Goal: Task Accomplishment & Management: Manage account settings

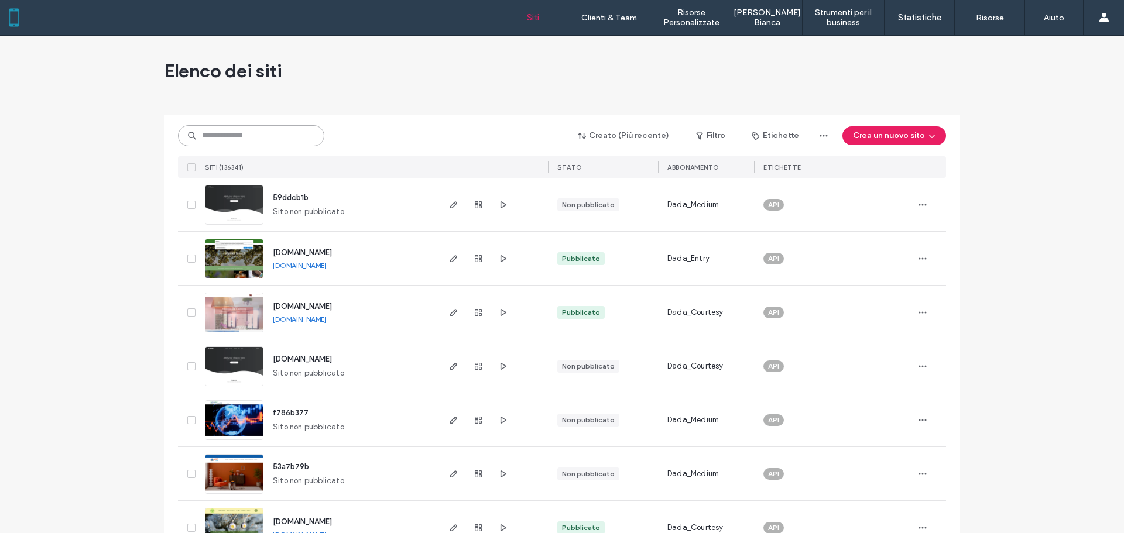
click at [271, 125] on input at bounding box center [251, 135] width 146 height 21
type input "*******"
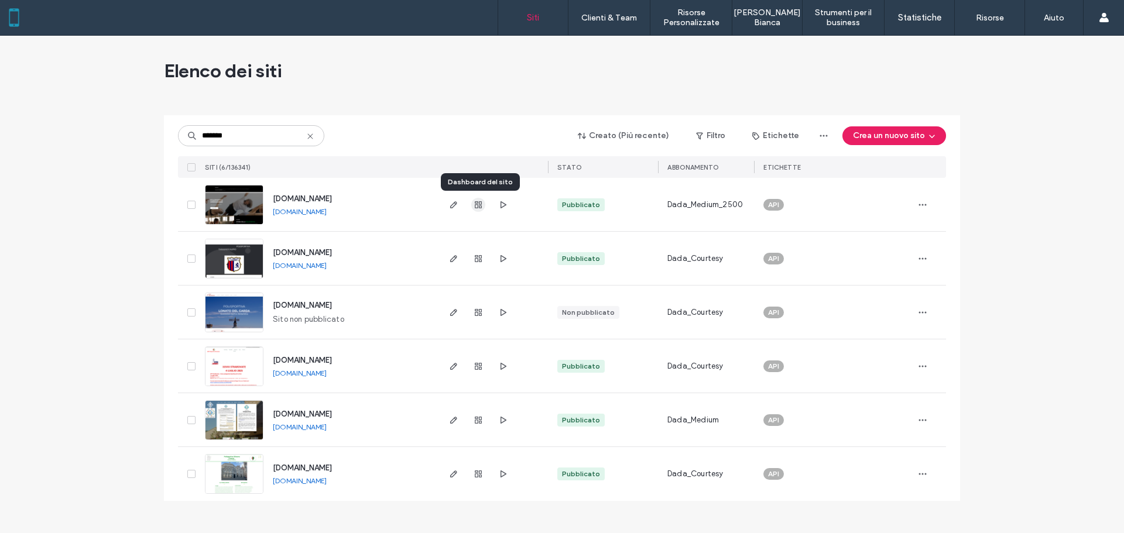
click at [478, 204] on use "button" at bounding box center [478, 204] width 7 height 7
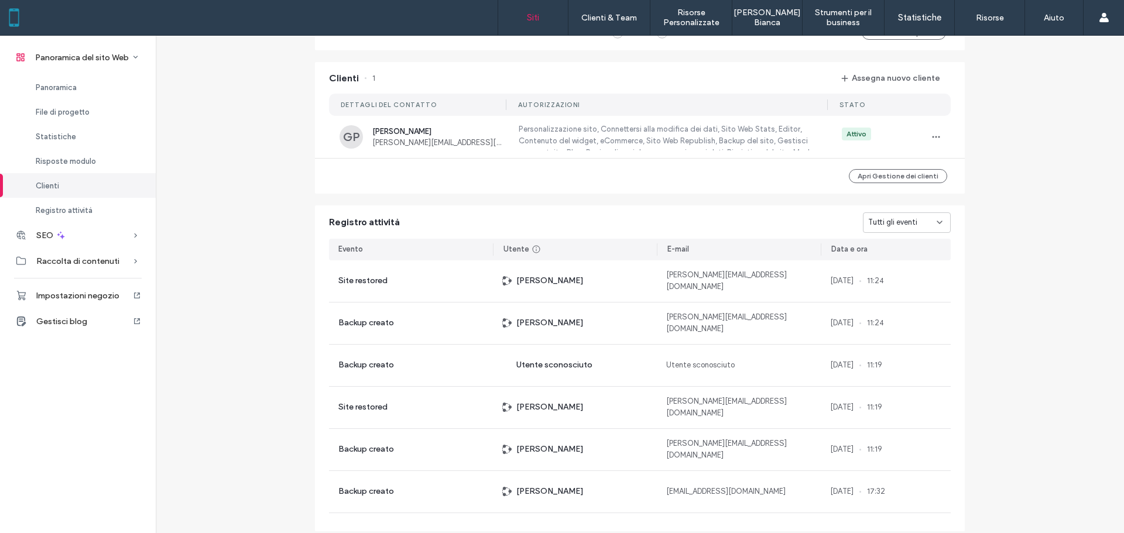
scroll to position [920, 0]
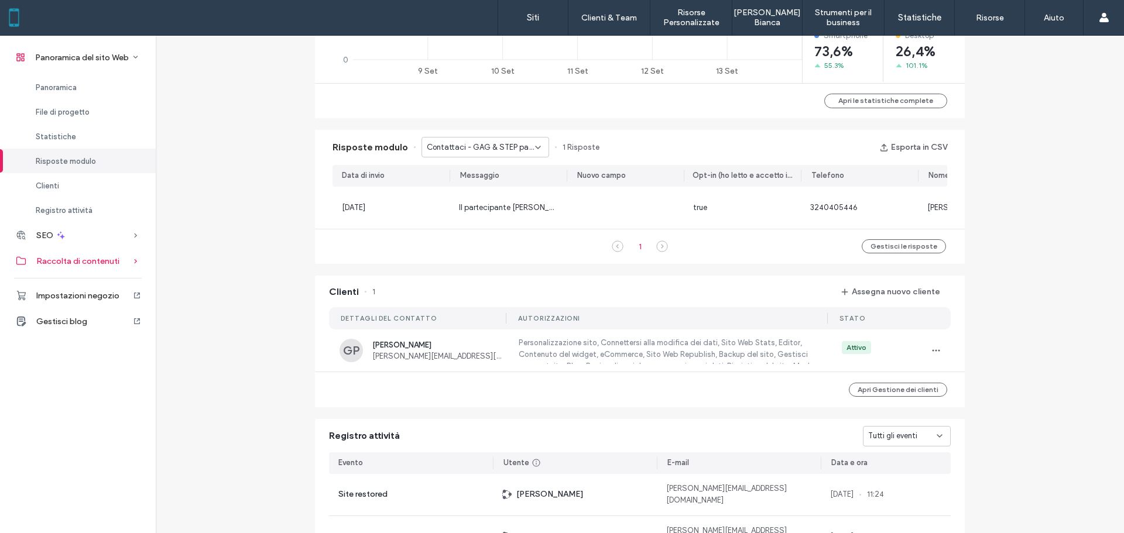
scroll to position [334, 0]
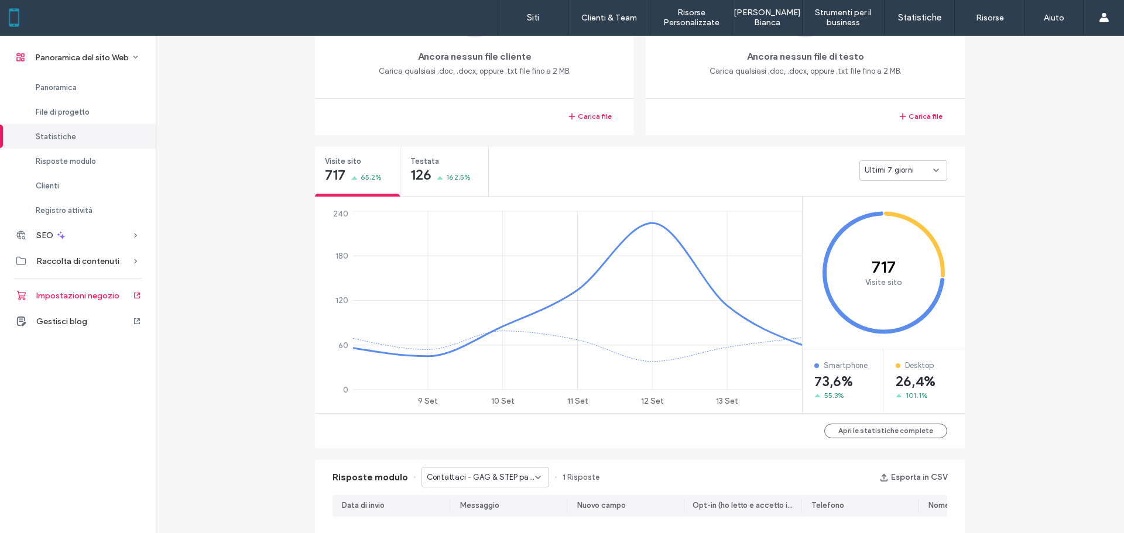
click at [90, 301] on div "Impostazioni negozio" at bounding box center [78, 296] width 156 height 26
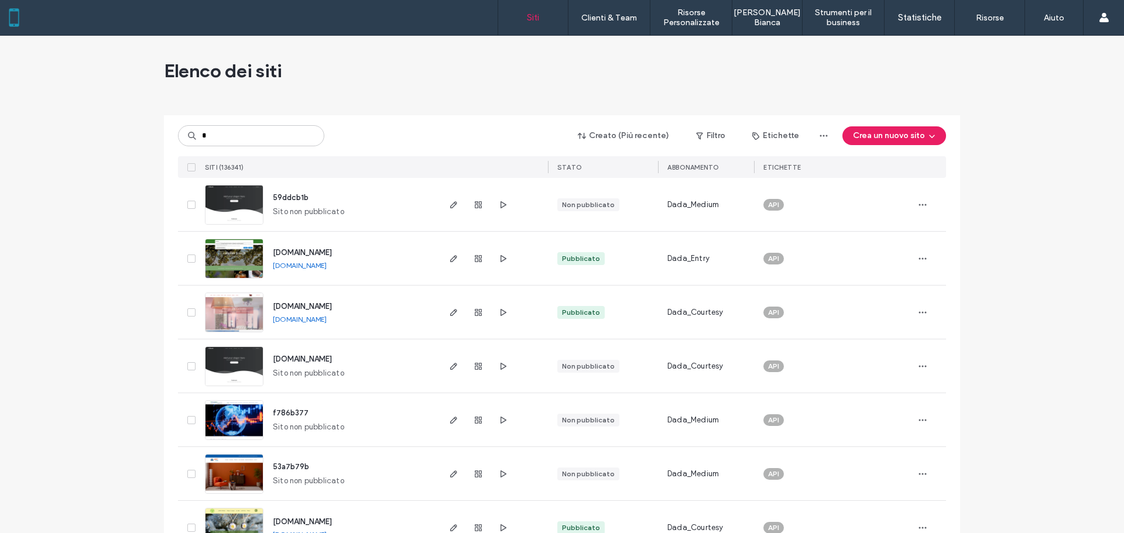
type input "**"
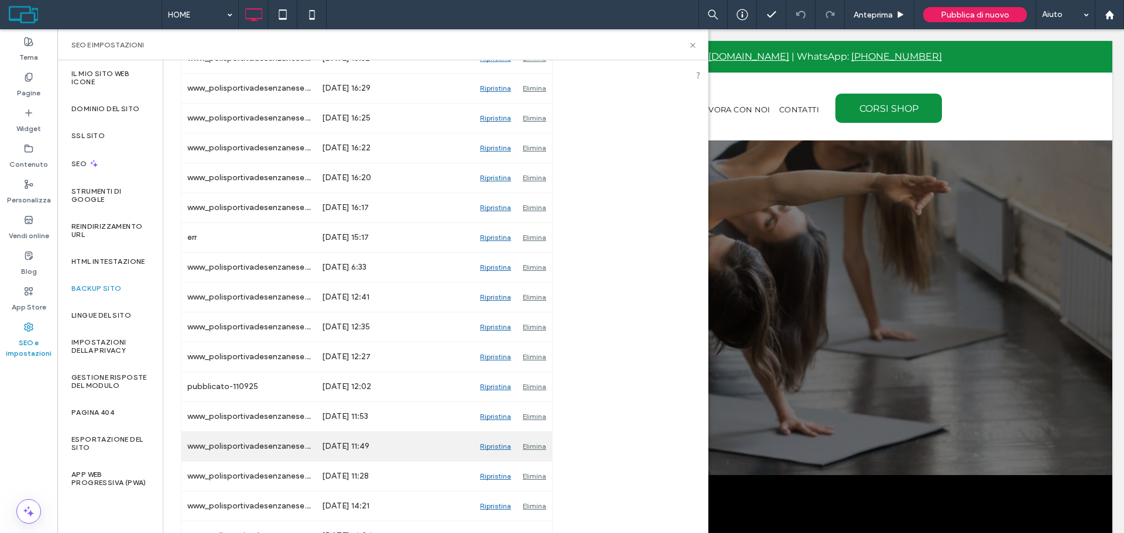
scroll to position [820, 0]
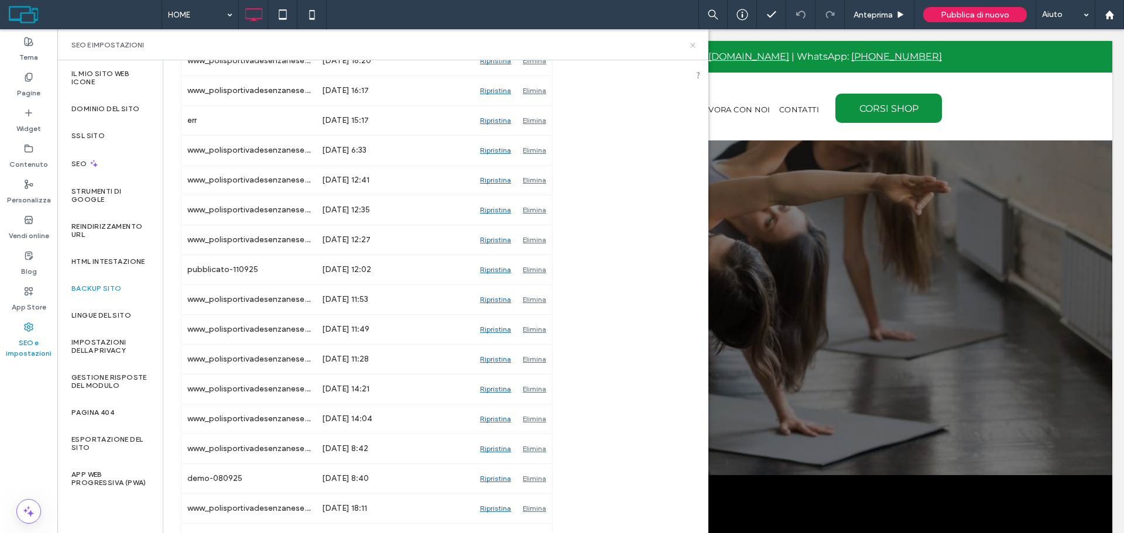
click at [692, 46] on use at bounding box center [692, 45] width 5 height 5
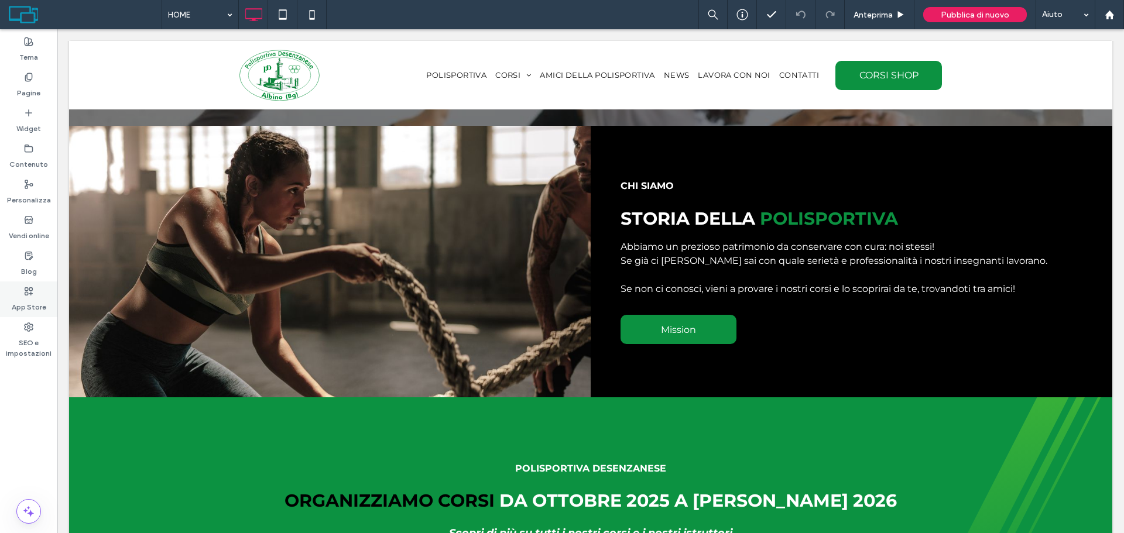
scroll to position [351, 0]
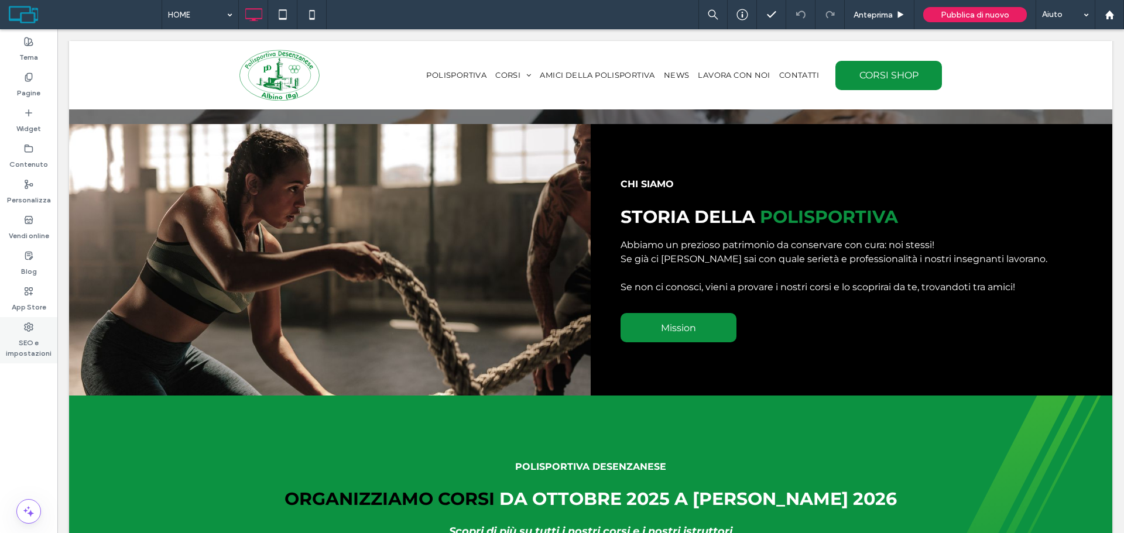
click at [29, 331] on icon at bounding box center [28, 327] width 9 height 9
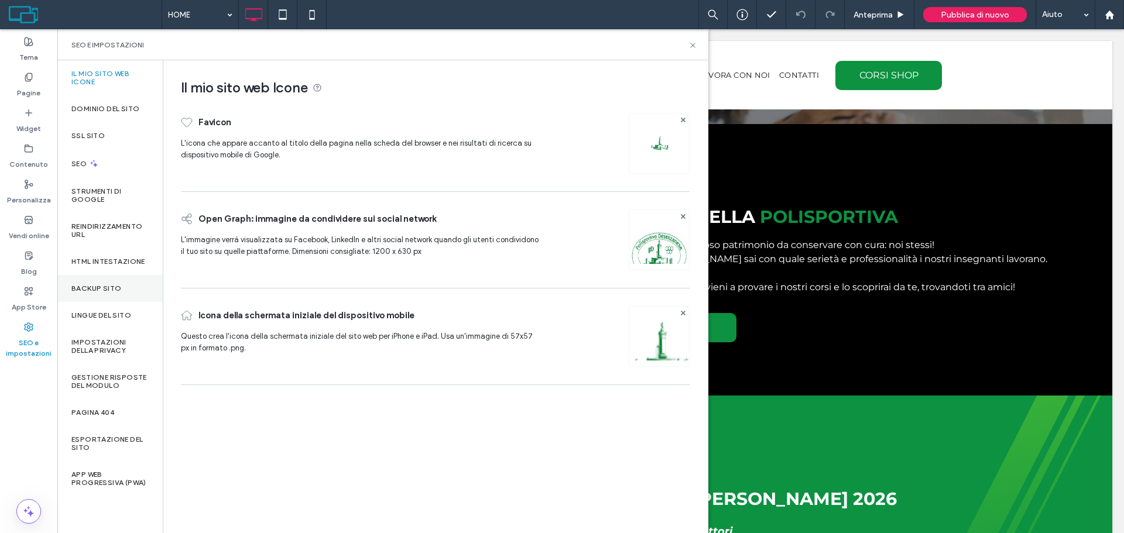
click at [88, 285] on label "Backup sito" at bounding box center [96, 289] width 50 height 8
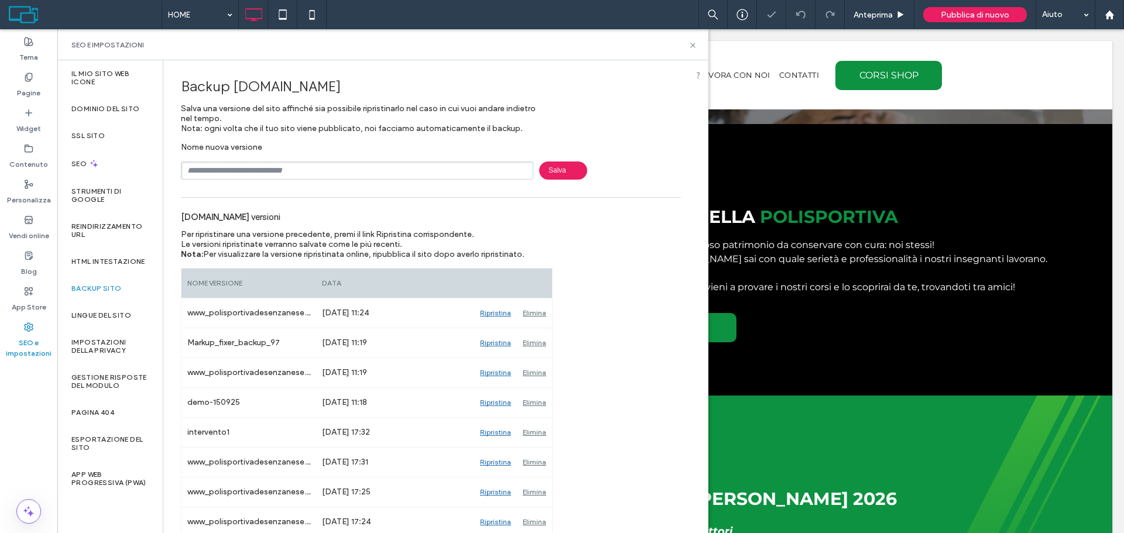
click at [323, 175] on input "text" at bounding box center [357, 171] width 353 height 18
type input "*****"
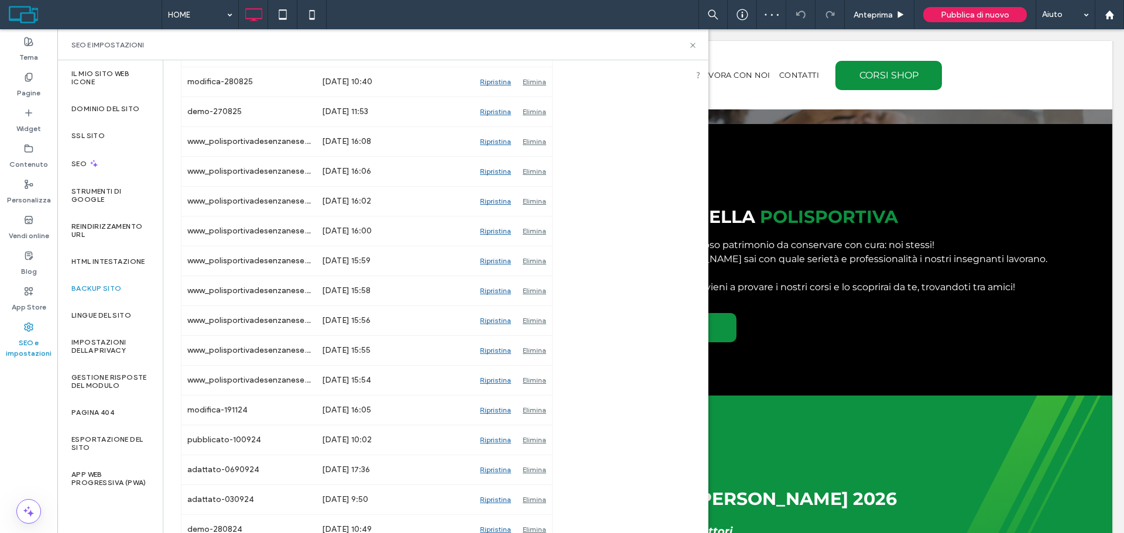
scroll to position [1677, 0]
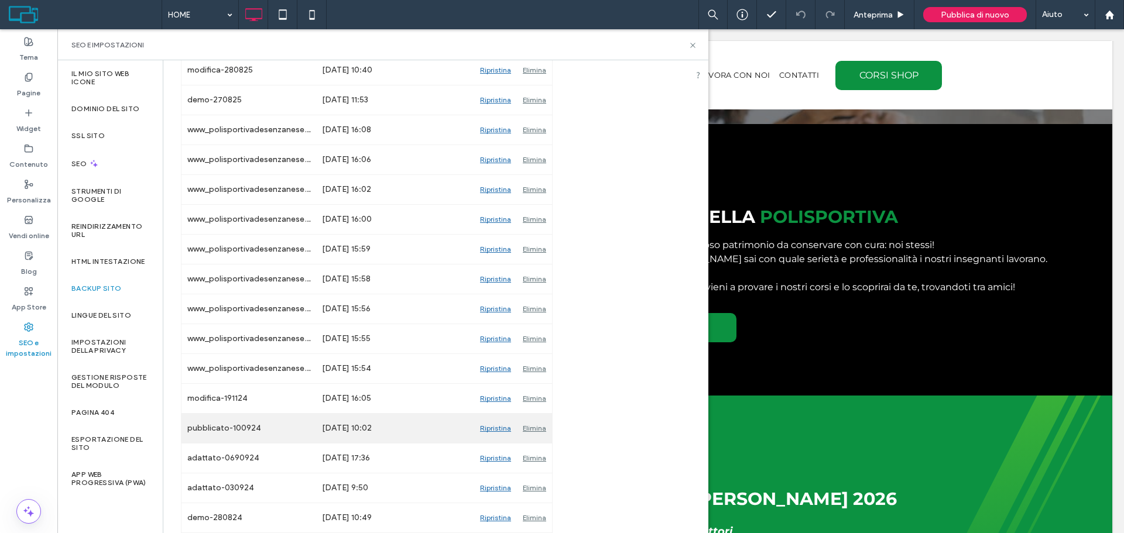
click at [488, 429] on div "Ripristina" at bounding box center [495, 428] width 43 height 29
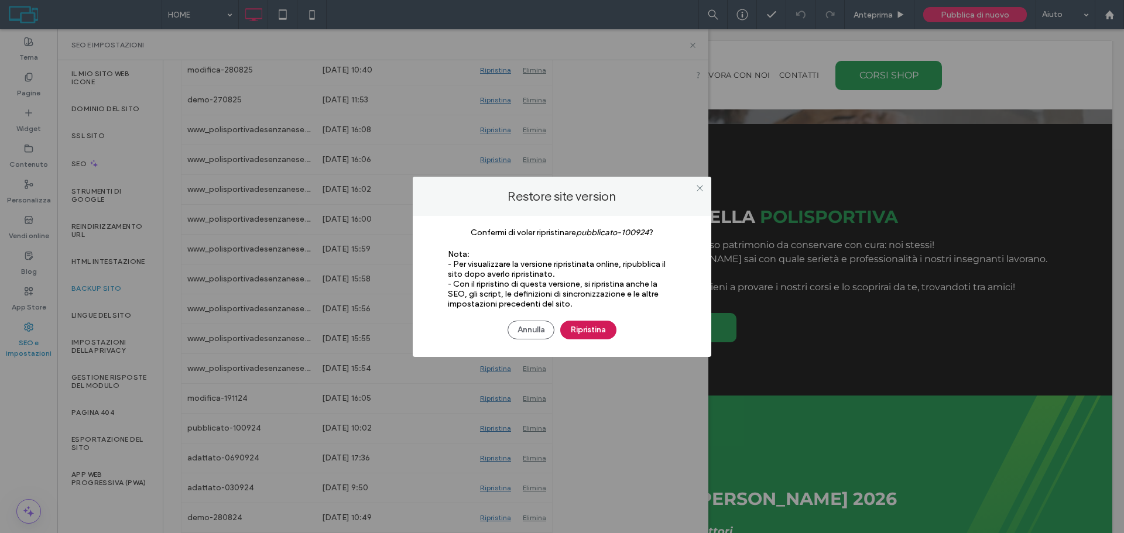
click at [577, 329] on button "Ripristina" at bounding box center [588, 330] width 56 height 19
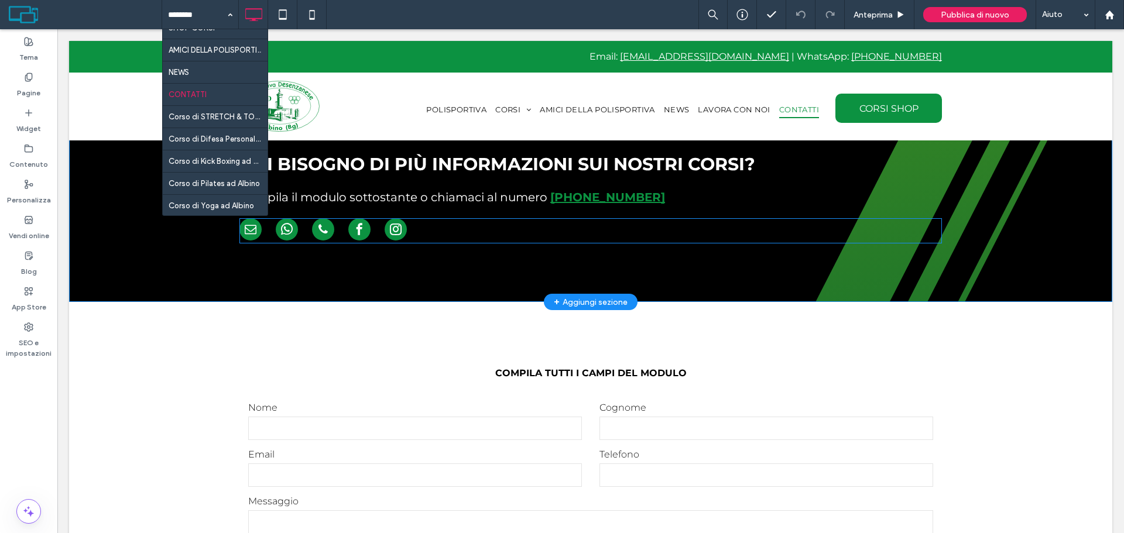
scroll to position [59, 0]
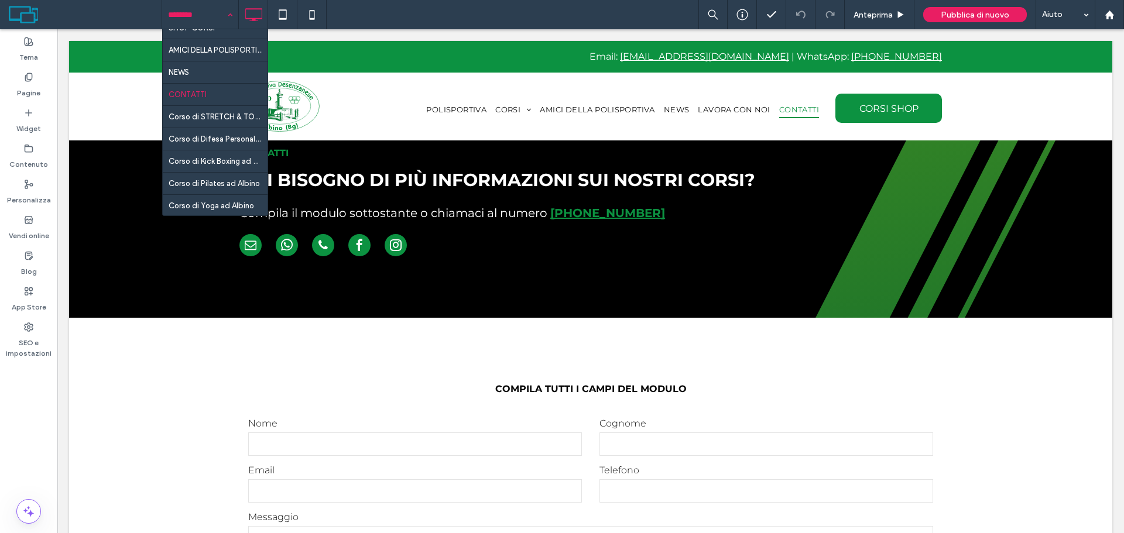
click at [215, 17] on input at bounding box center [197, 14] width 59 height 29
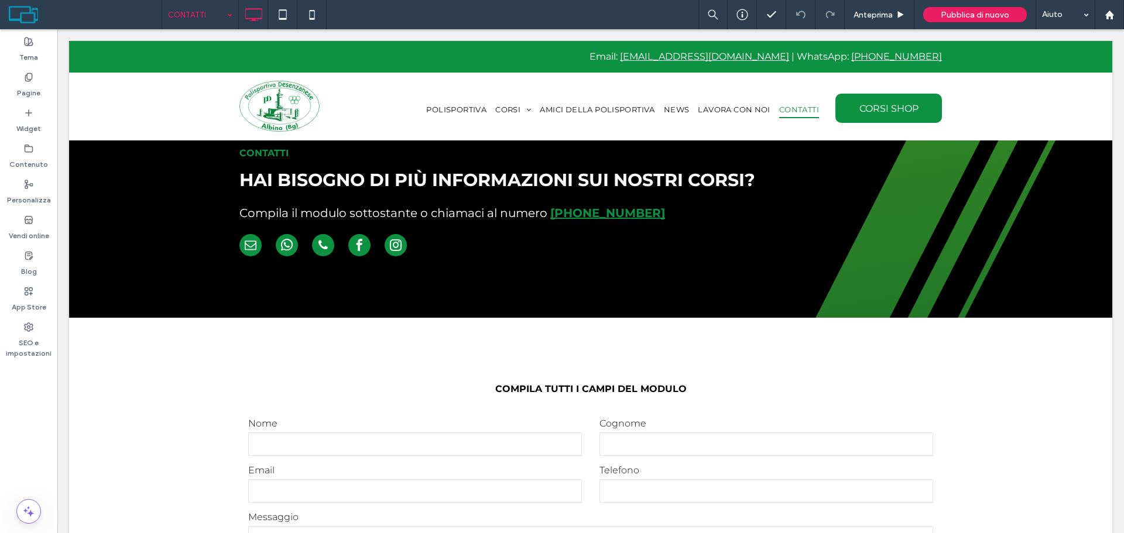
click at [233, 15] on div "CONTATTI" at bounding box center [200, 14] width 76 height 29
click at [31, 335] on label "SEO e impostazioni" at bounding box center [28, 345] width 57 height 27
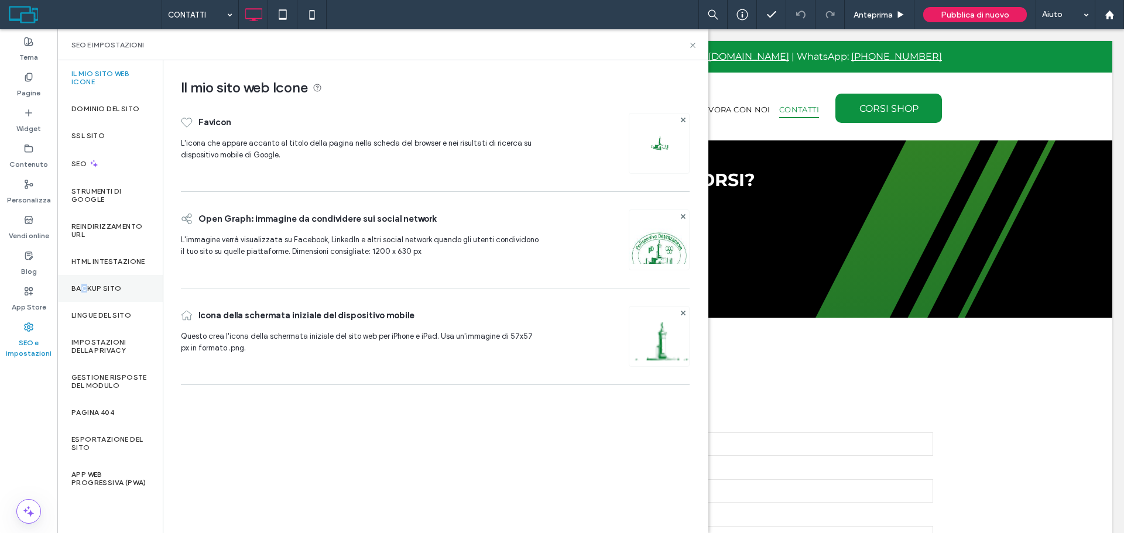
drag, startPoint x: 84, startPoint y: 292, endPoint x: 80, endPoint y: 288, distance: 6.2
click at [80, 288] on label "Backup sito" at bounding box center [96, 289] width 50 height 8
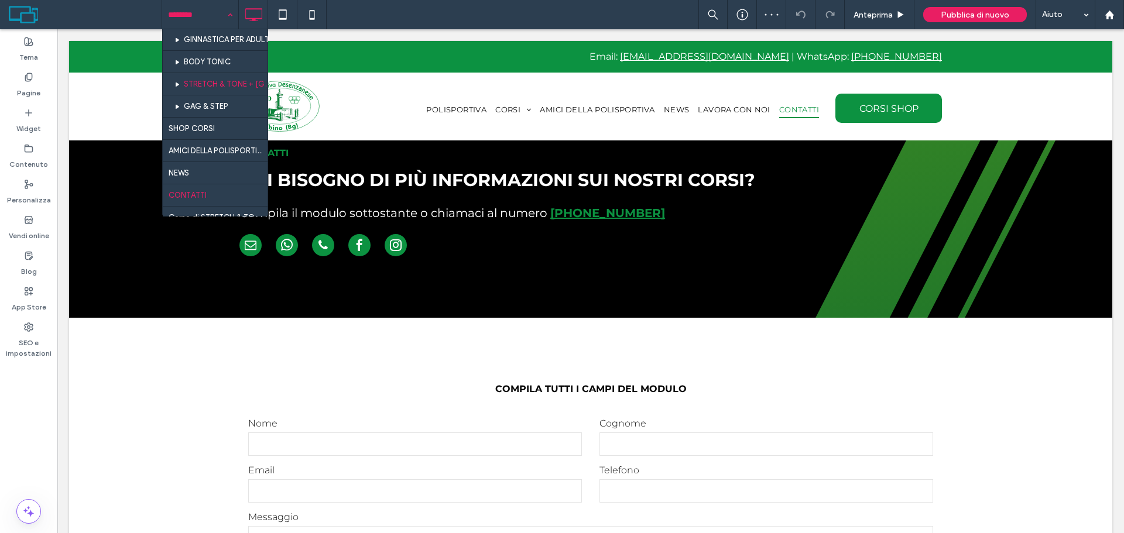
scroll to position [251, 0]
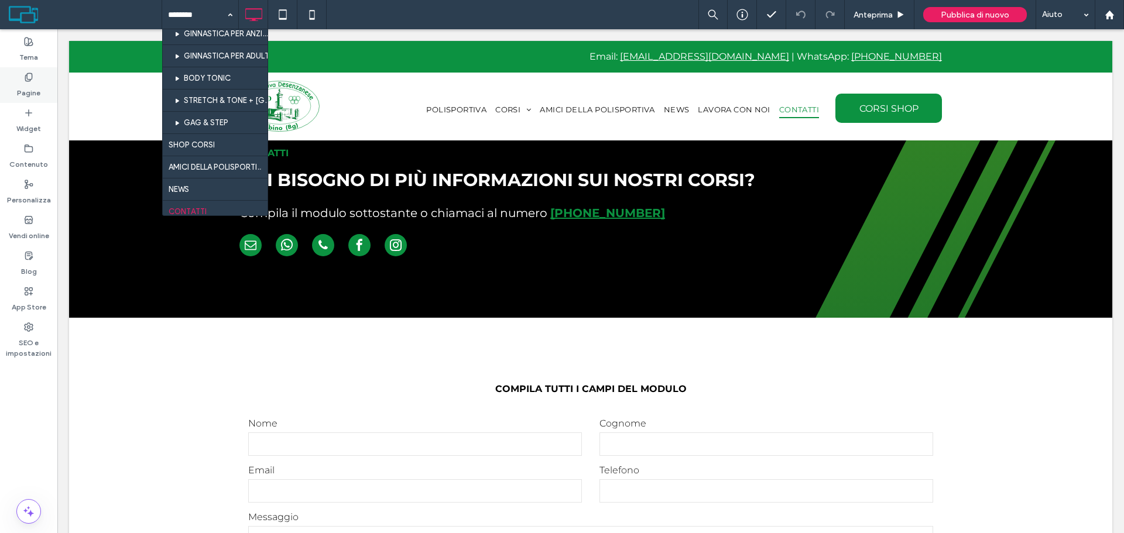
click at [39, 80] on div "Pagine" at bounding box center [28, 85] width 57 height 36
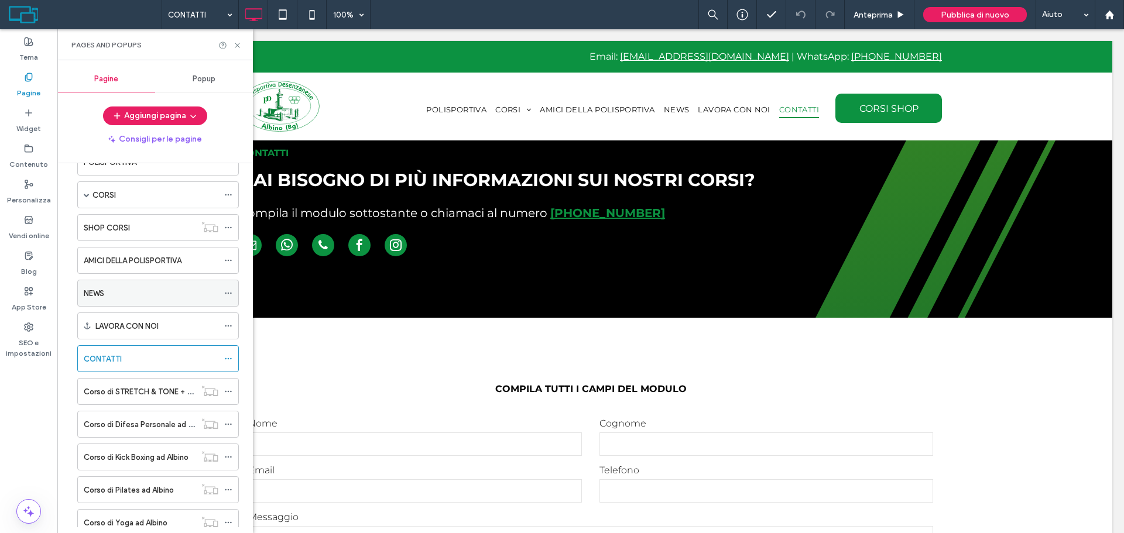
scroll to position [47, 0]
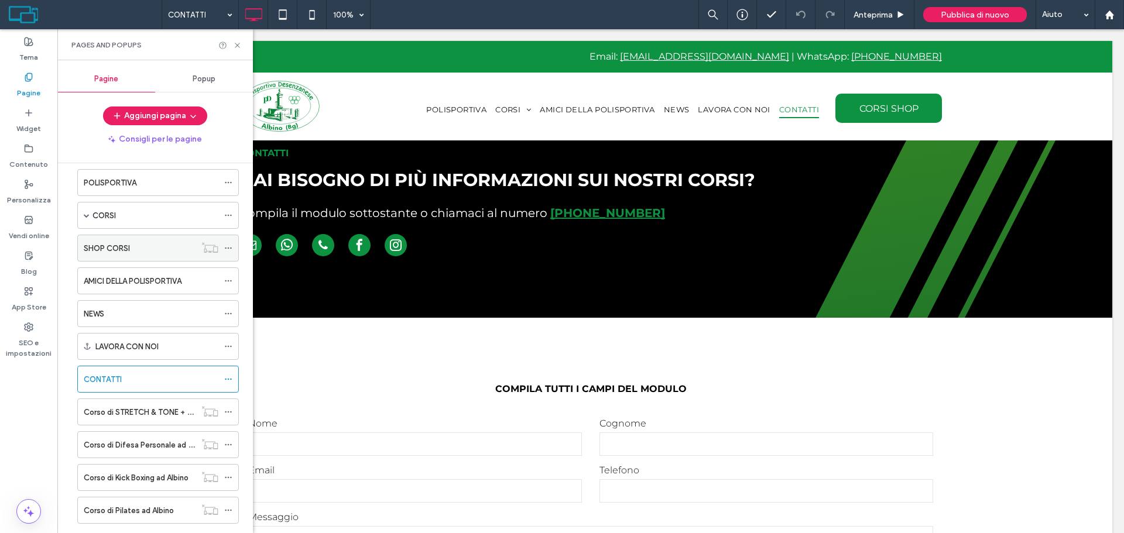
click at [140, 248] on div "SHOP CORSI" at bounding box center [140, 248] width 112 height 12
click at [235, 45] on icon at bounding box center [237, 45] width 9 height 9
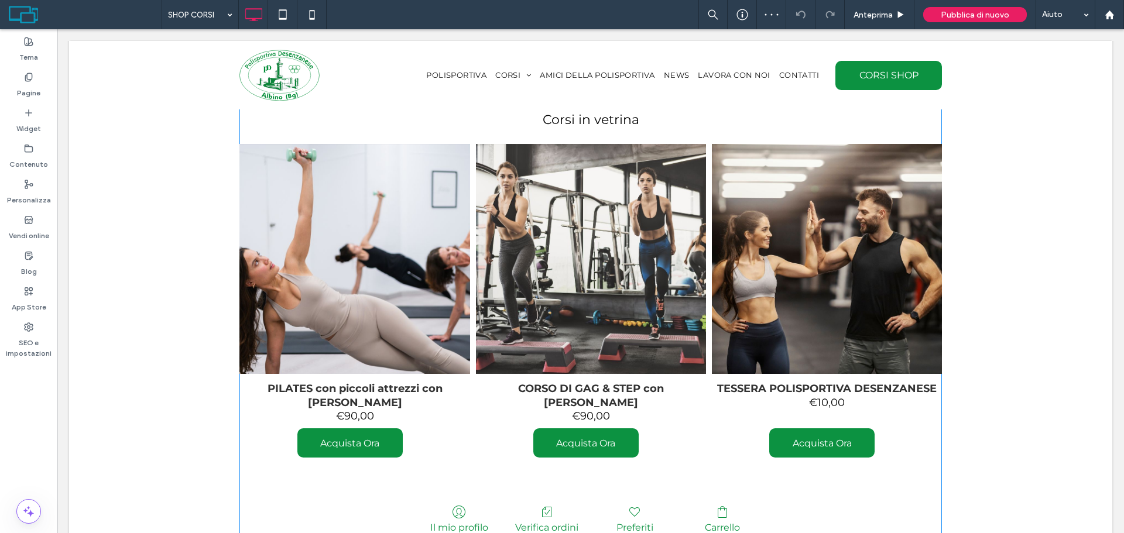
scroll to position [527, 0]
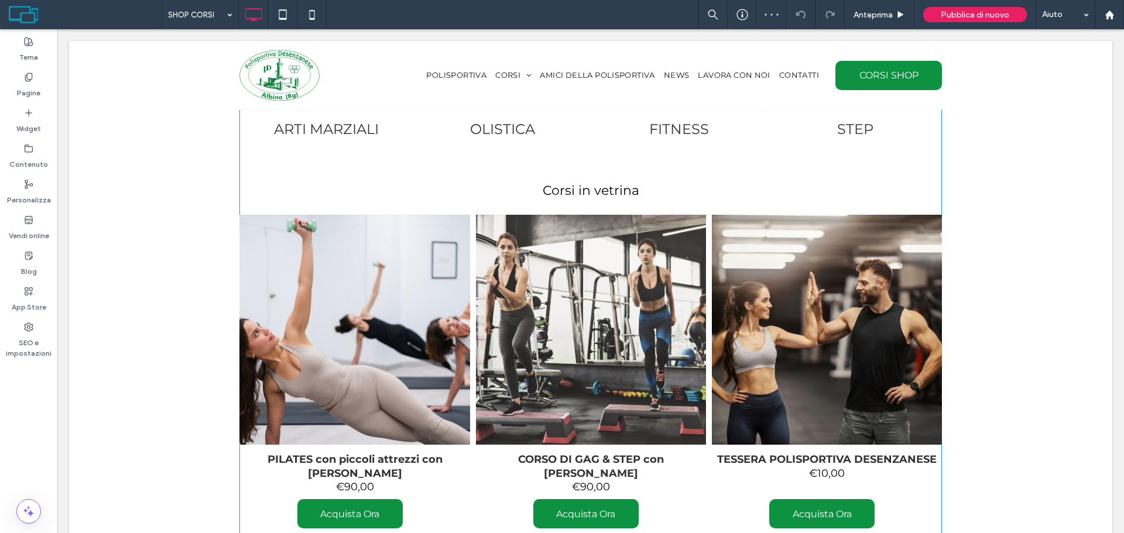
click at [593, 333] on span at bounding box center [591, 275] width 703 height 706
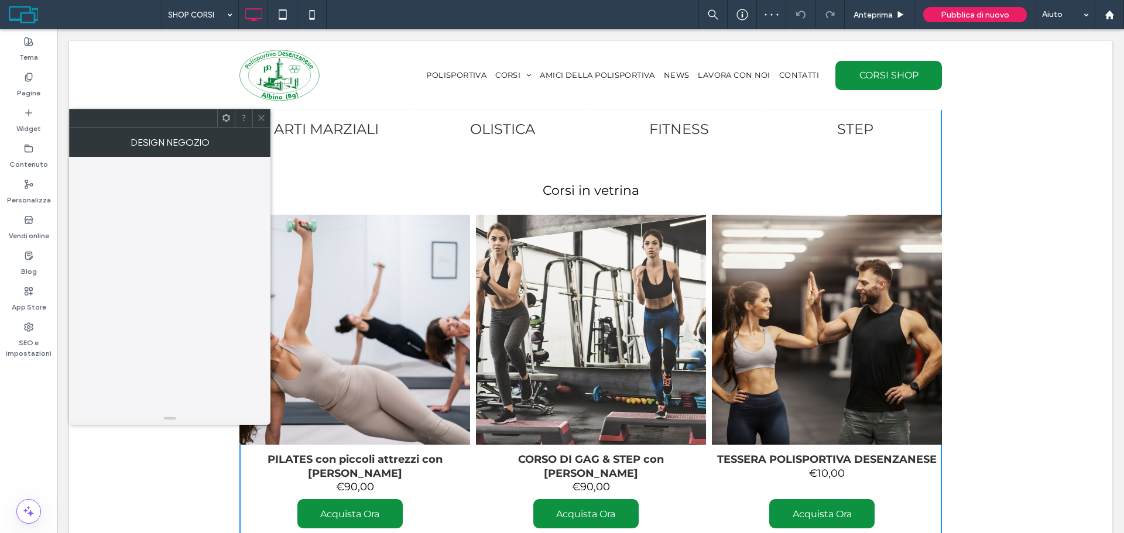
click at [546, 321] on img at bounding box center [591, 330] width 380 height 254
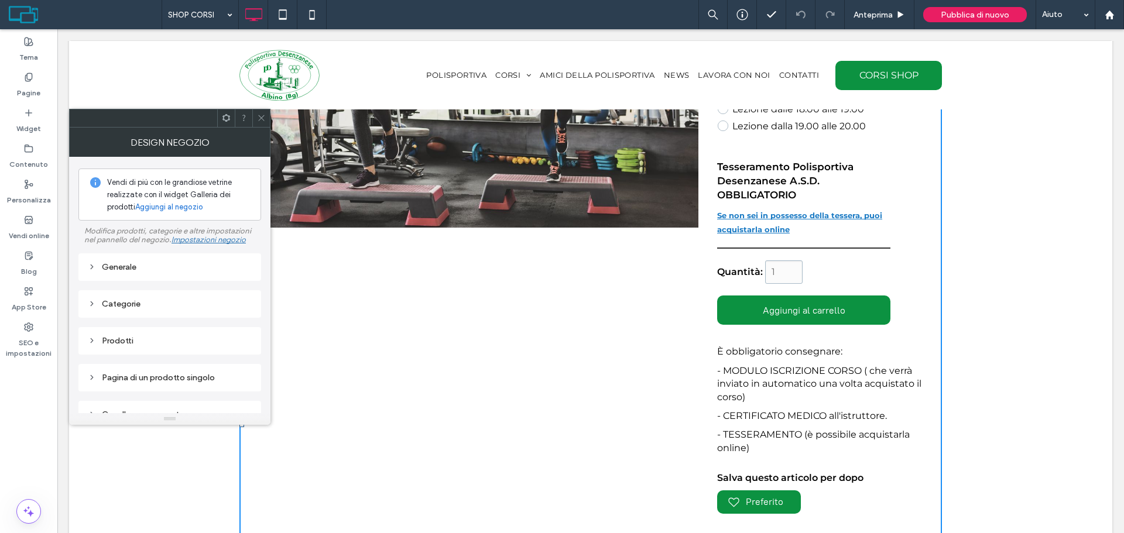
click at [258, 113] on span at bounding box center [261, 119] width 9 height 18
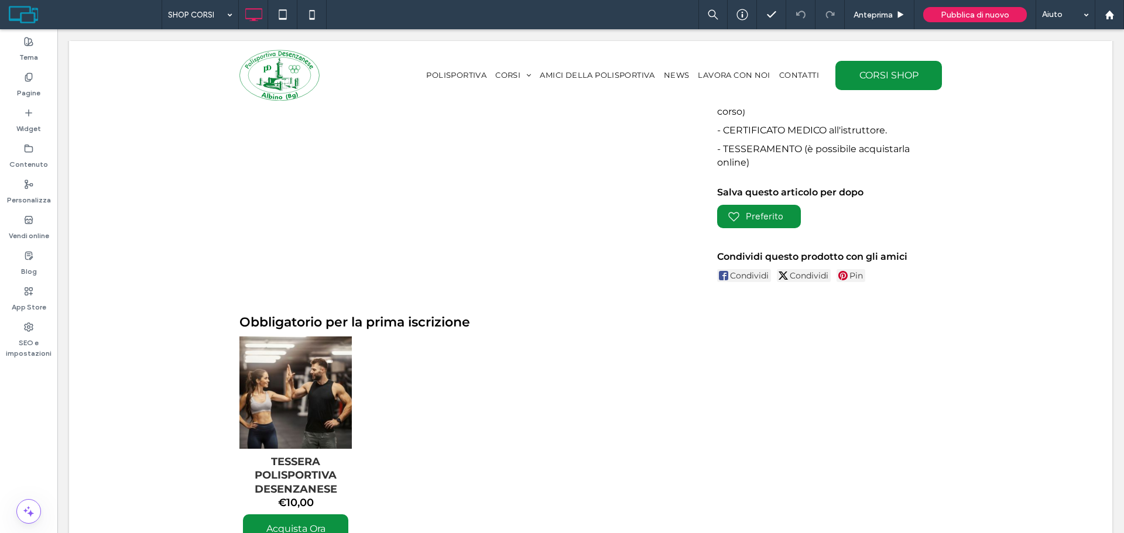
scroll to position [761, 0]
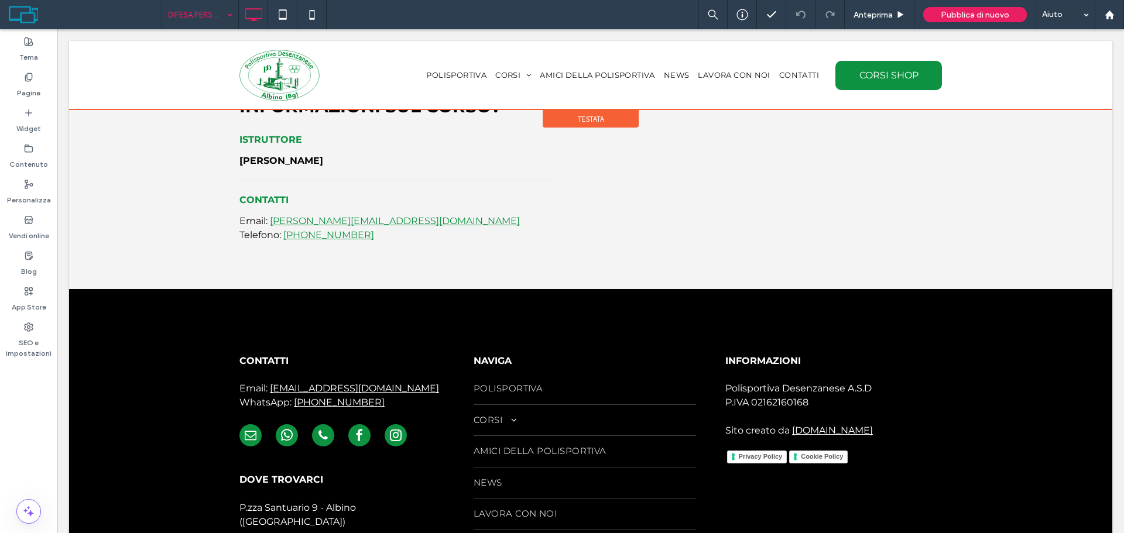
scroll to position [803, 0]
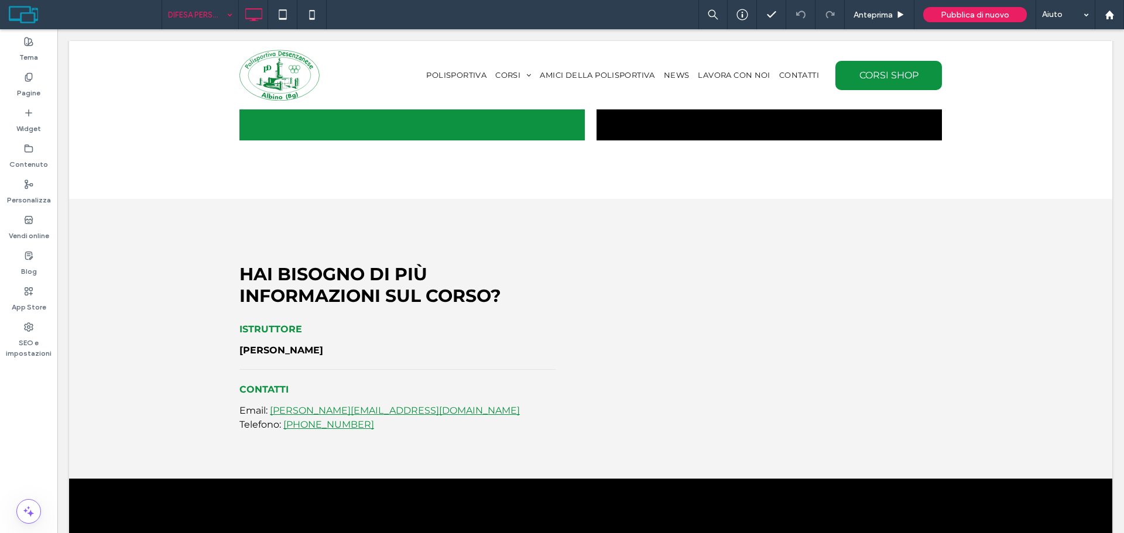
click at [208, 20] on input at bounding box center [197, 14] width 59 height 29
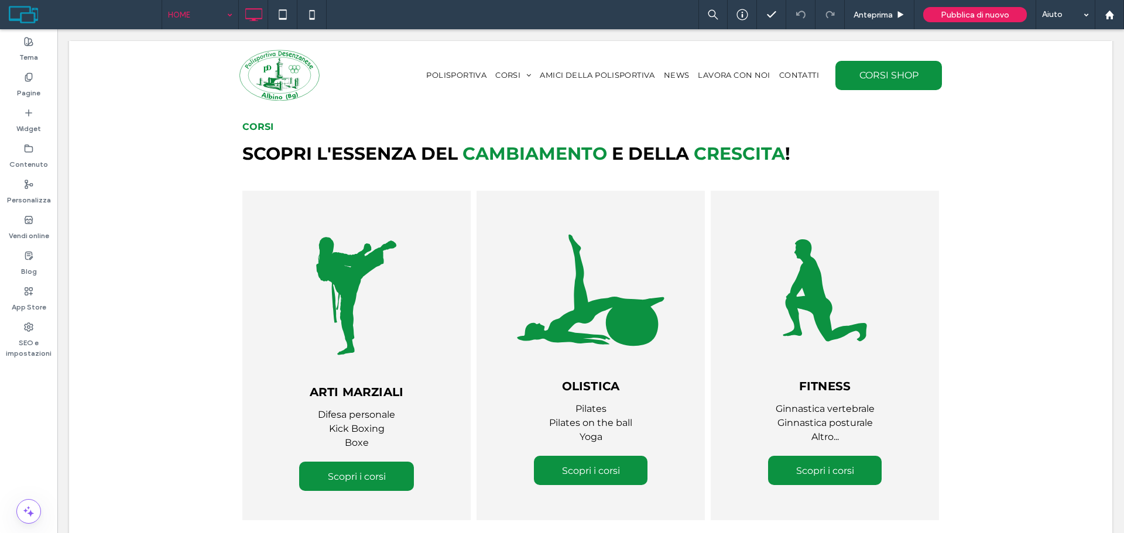
scroll to position [783, 0]
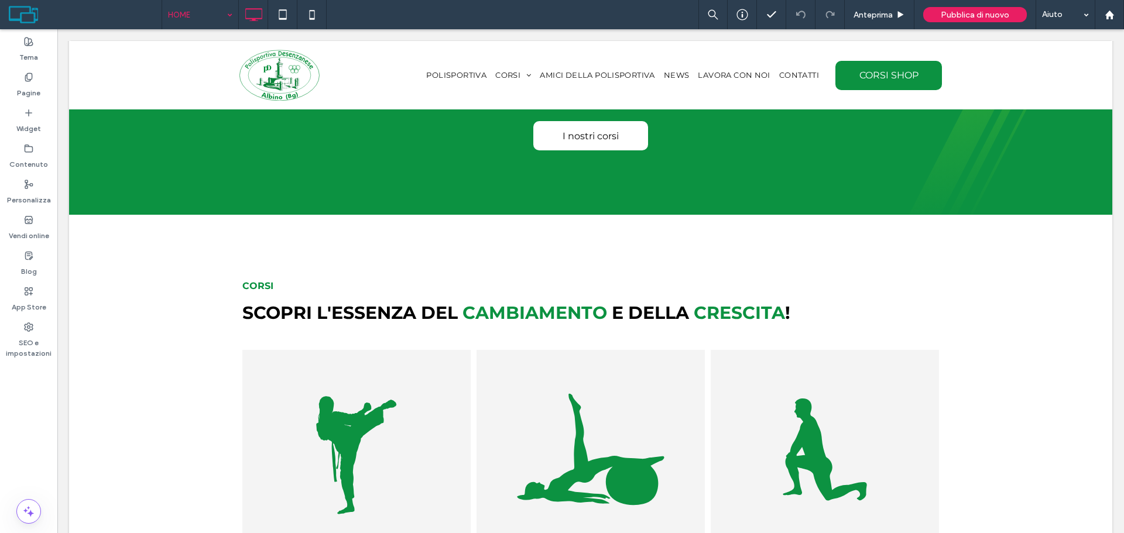
drag, startPoint x: 234, startPoint y: 19, endPoint x: 198, endPoint y: 30, distance: 37.4
click at [234, 19] on div "HOME" at bounding box center [200, 14] width 76 height 29
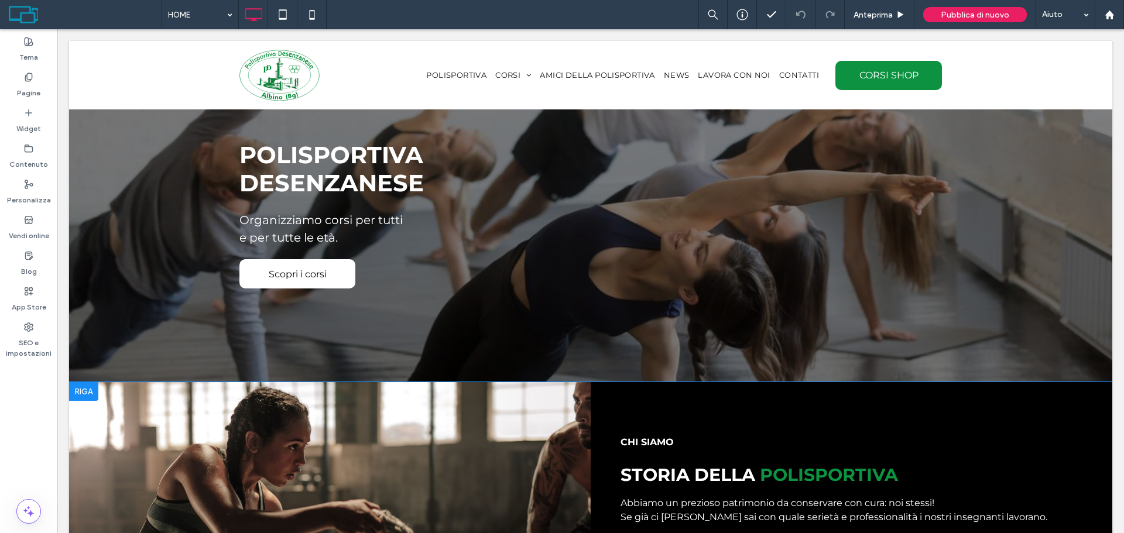
scroll to position [0, 0]
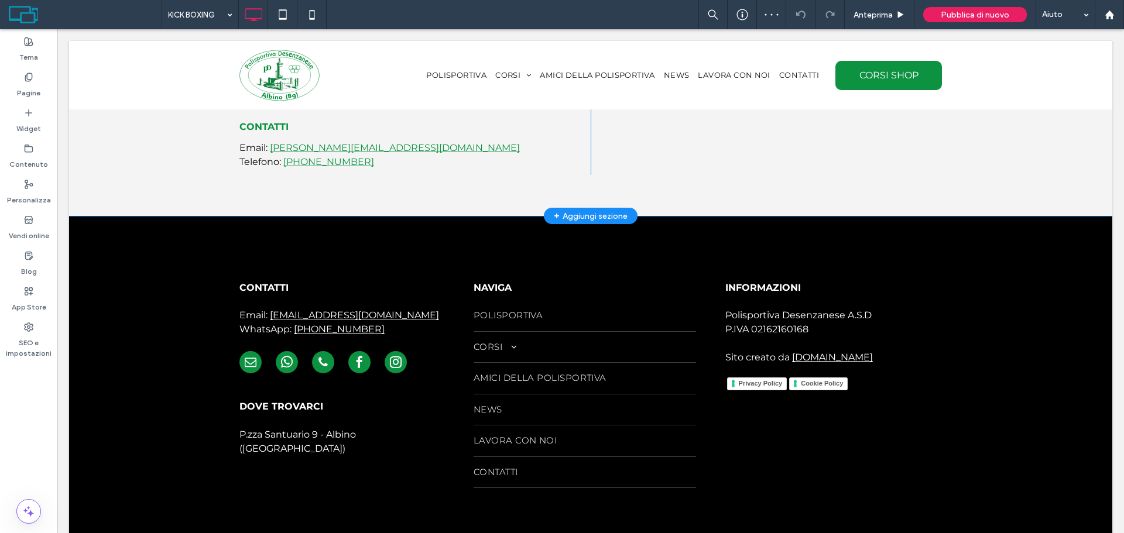
scroll to position [1004, 0]
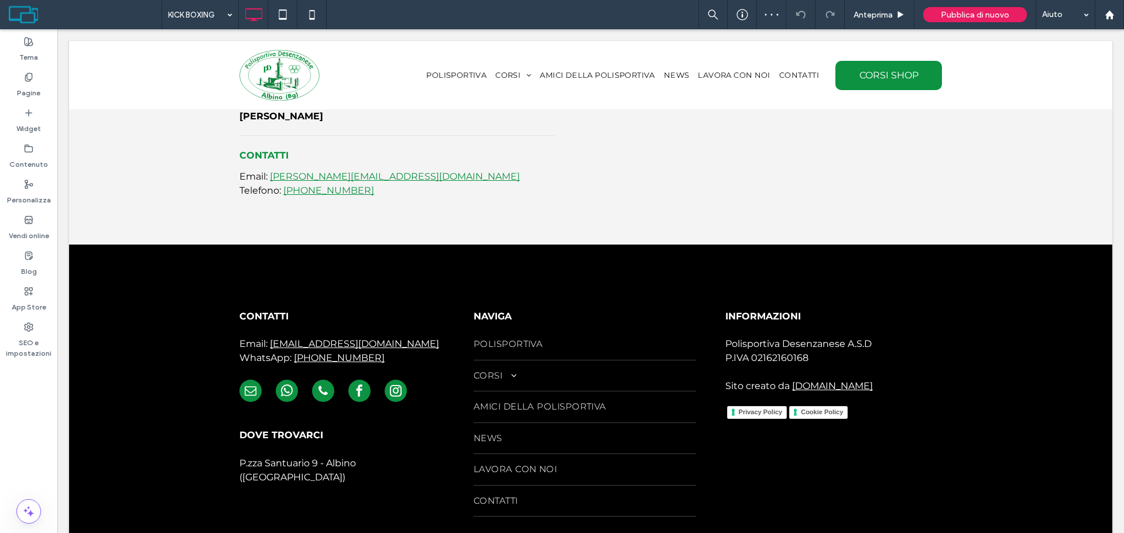
click at [218, 21] on input at bounding box center [197, 14] width 59 height 29
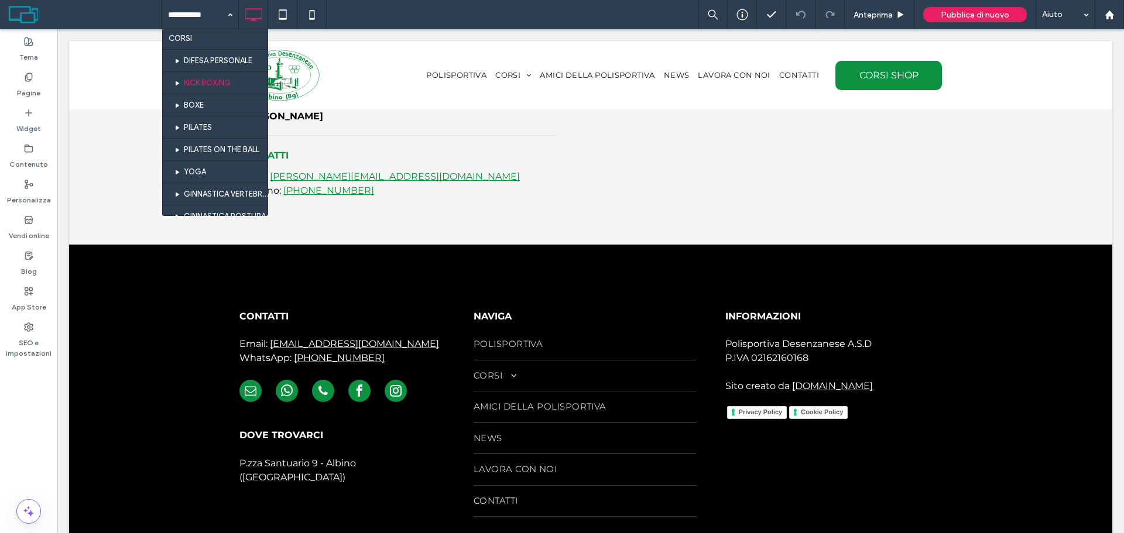
scroll to position [117, 0]
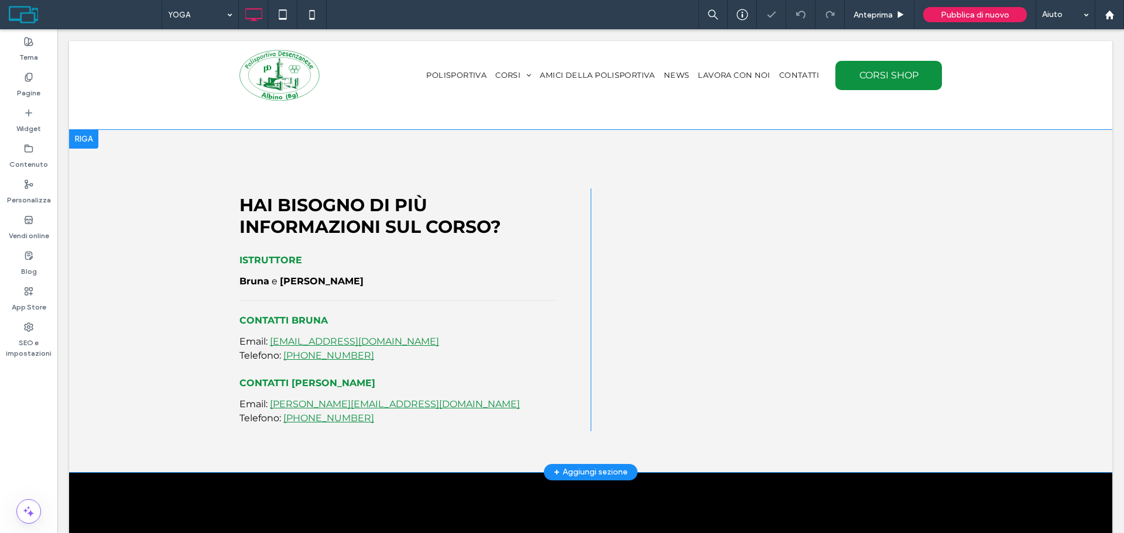
scroll to position [1171, 0]
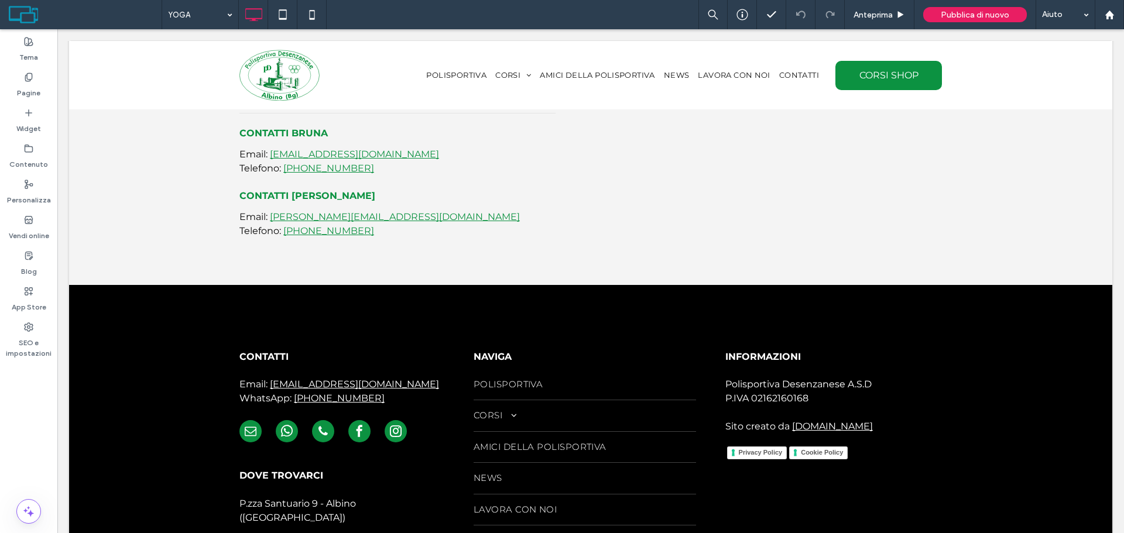
click at [210, 12] on input at bounding box center [197, 14] width 59 height 29
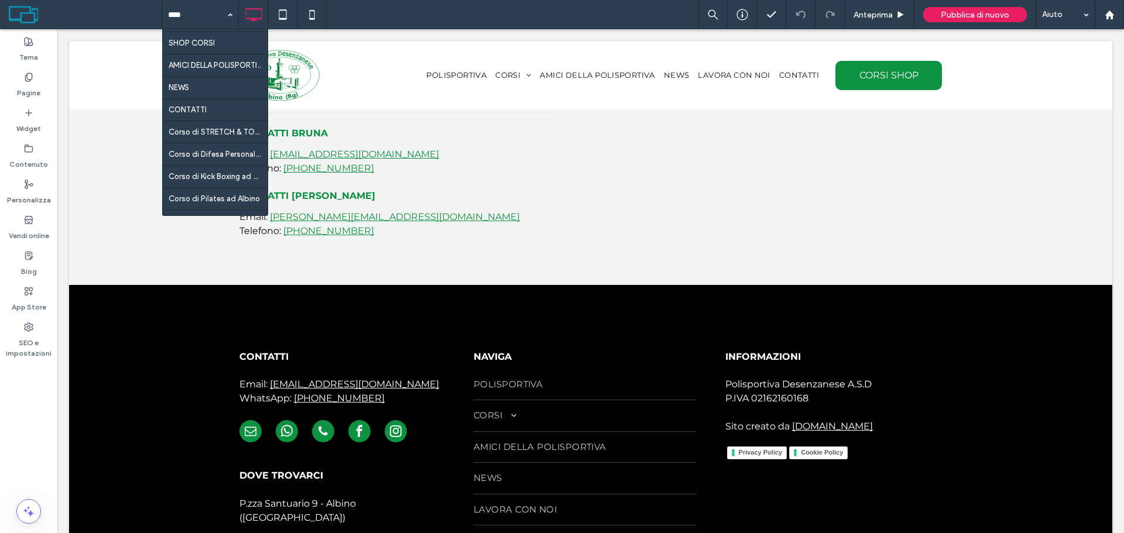
scroll to position [368, 0]
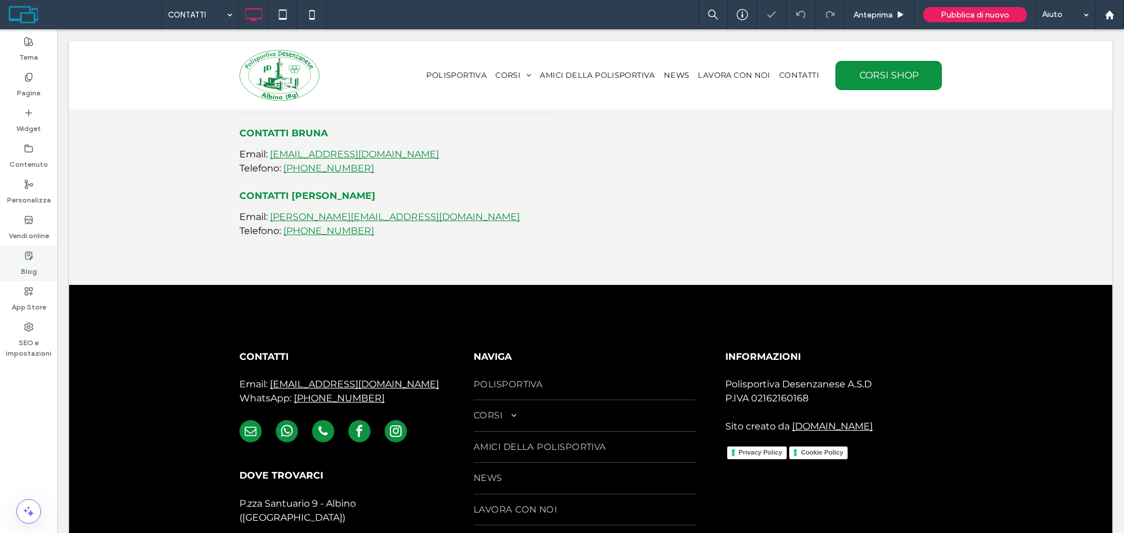
click at [29, 255] on icon at bounding box center [28, 255] width 9 height 9
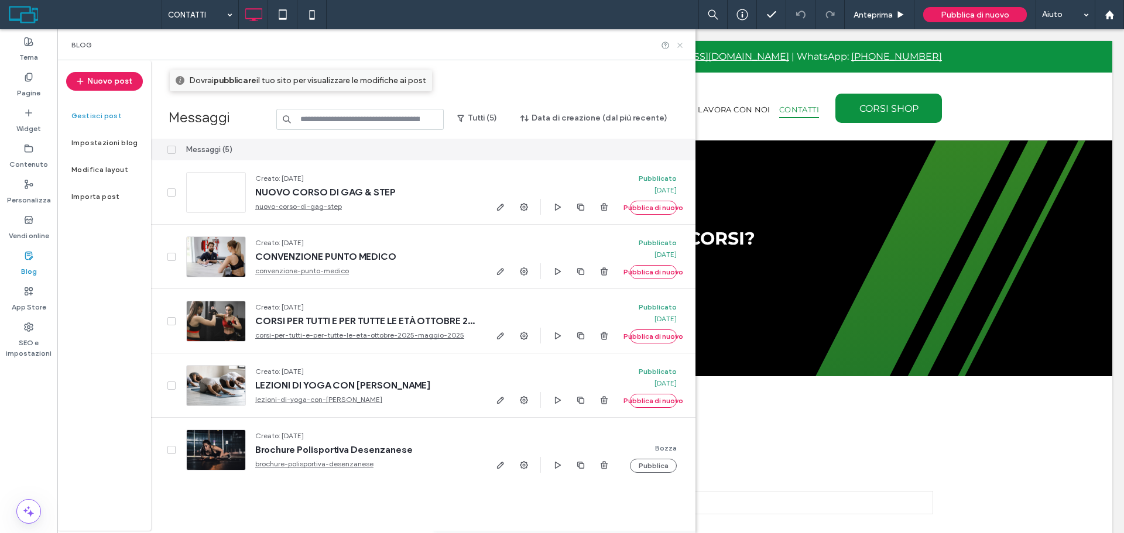
click at [682, 46] on icon at bounding box center [680, 45] width 9 height 9
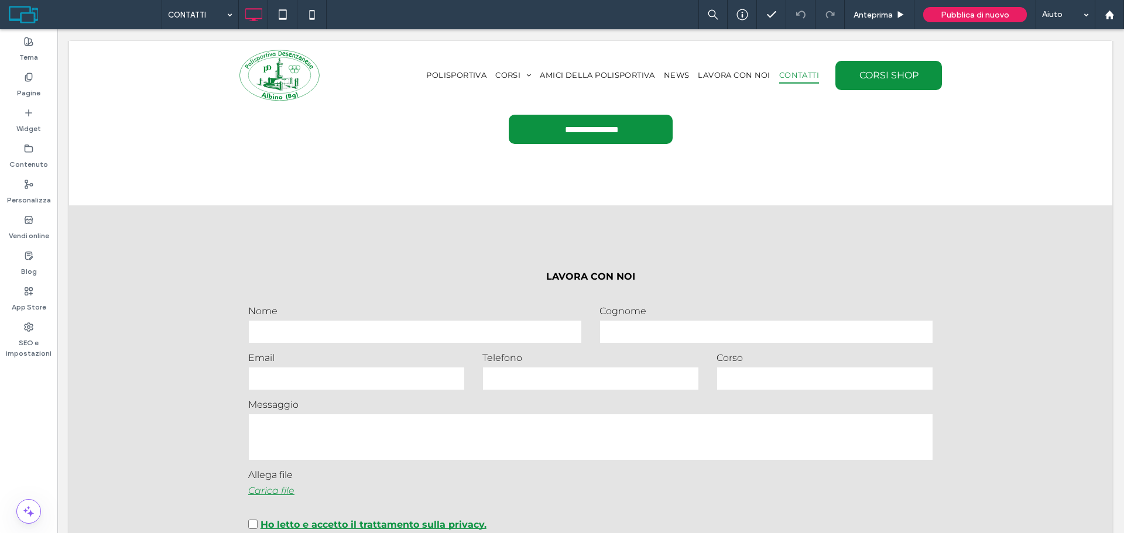
scroll to position [468, 0]
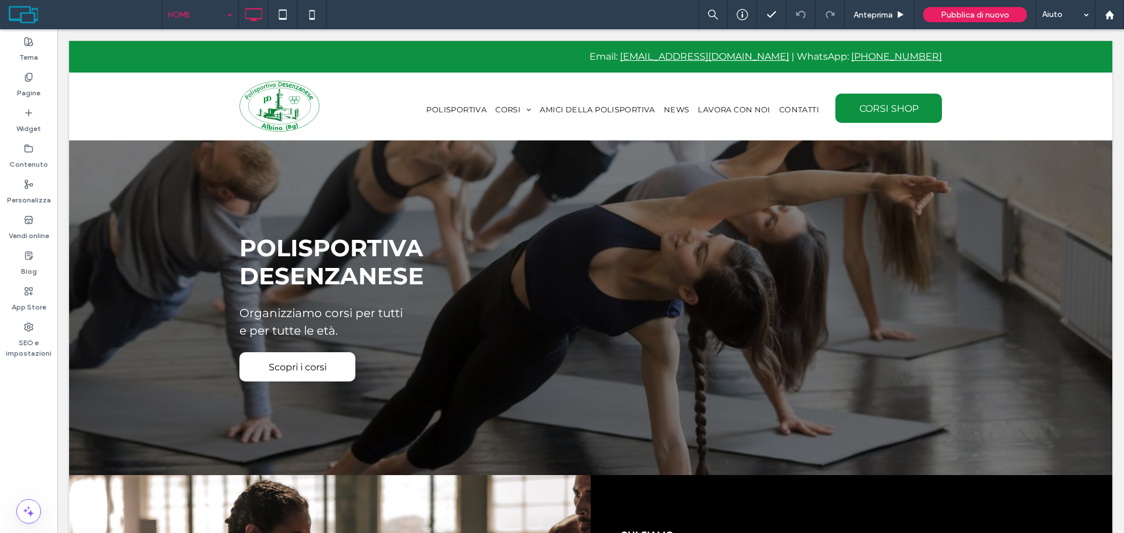
click at [225, 19] on div "HOME" at bounding box center [200, 14] width 76 height 29
click at [12, 96] on div "Pagine" at bounding box center [28, 85] width 57 height 36
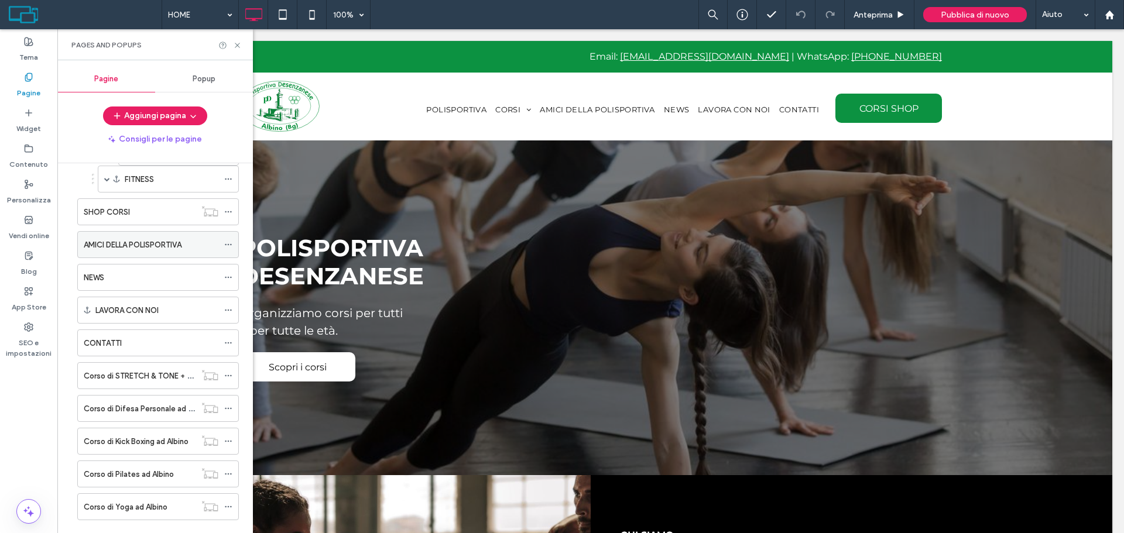
scroll to position [348, 0]
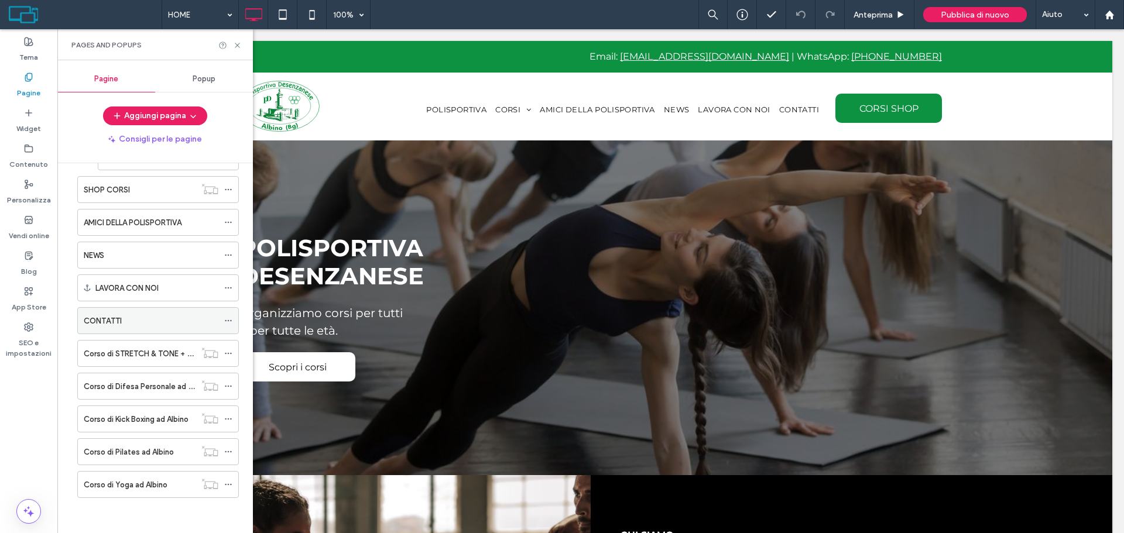
click at [157, 325] on div "CONTATTI" at bounding box center [151, 321] width 135 height 12
click at [11, 331] on div "SEO e impostazioni" at bounding box center [28, 340] width 57 height 46
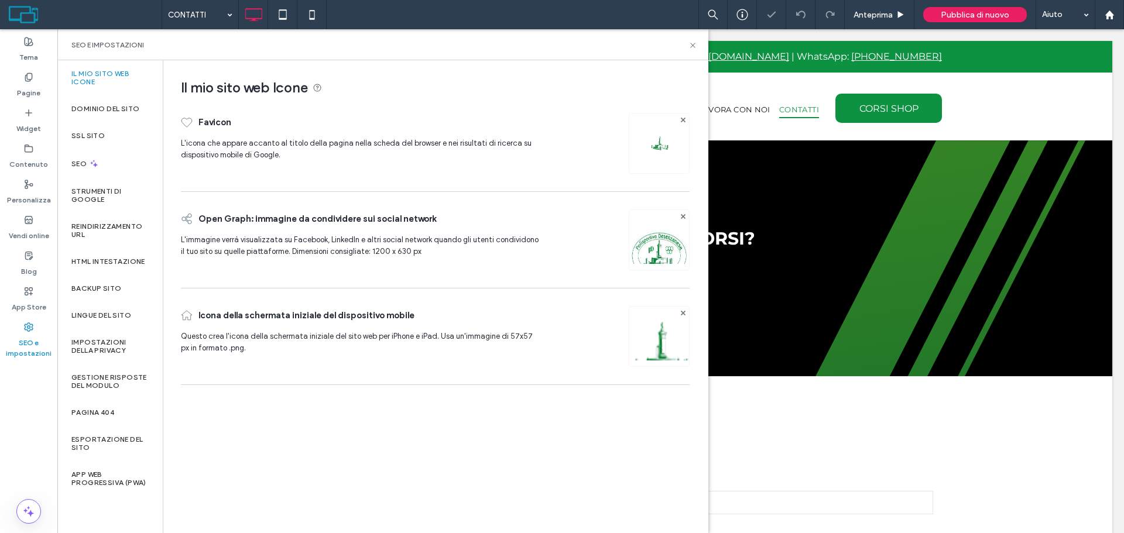
click at [115, 287] on label "Backup sito" at bounding box center [96, 289] width 50 height 8
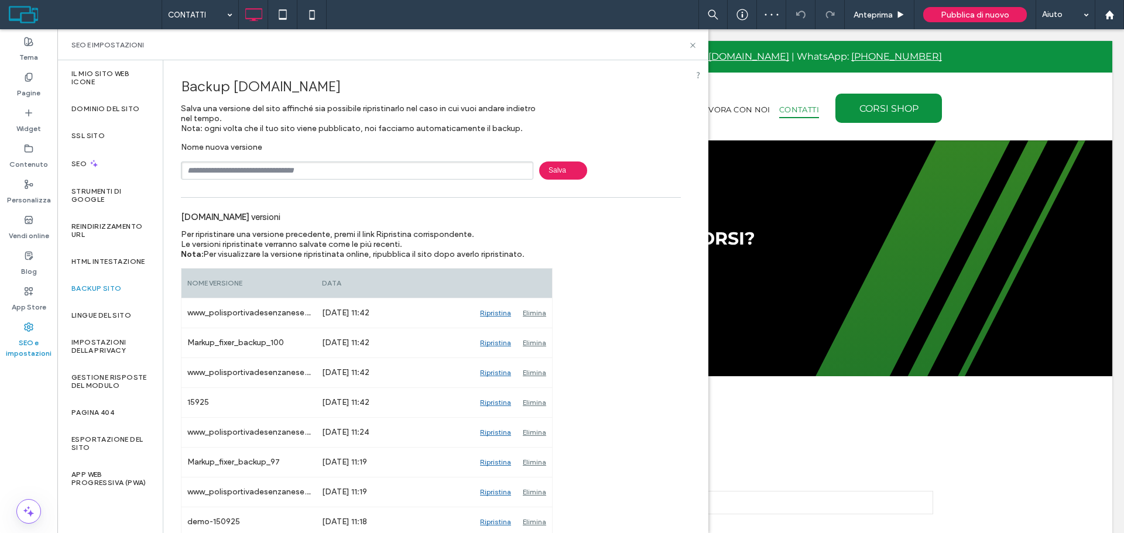
click at [277, 171] on input "text" at bounding box center [357, 171] width 353 height 18
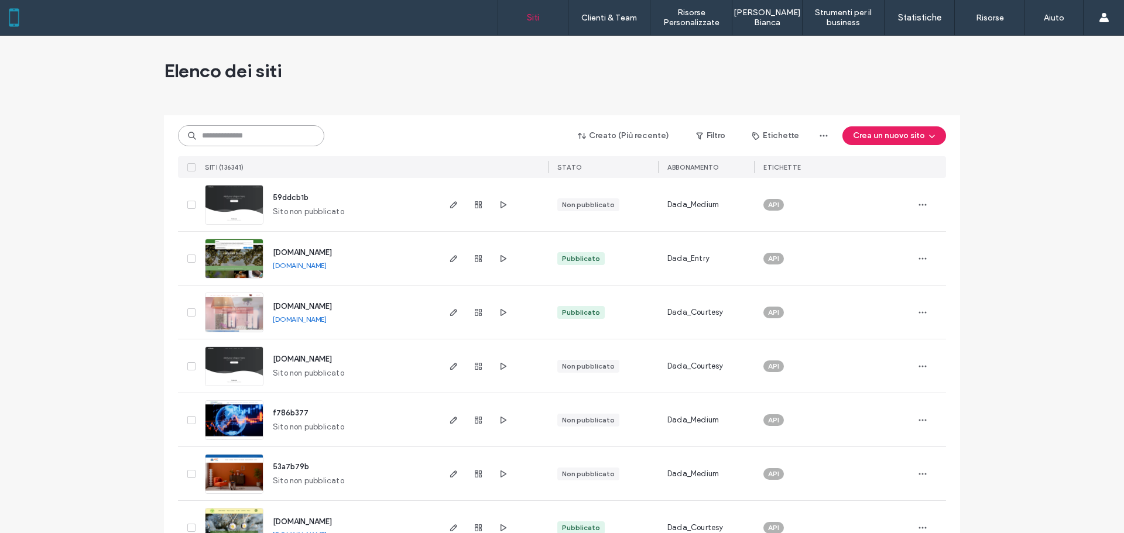
click at [262, 131] on input at bounding box center [251, 135] width 146 height 21
paste input "**********"
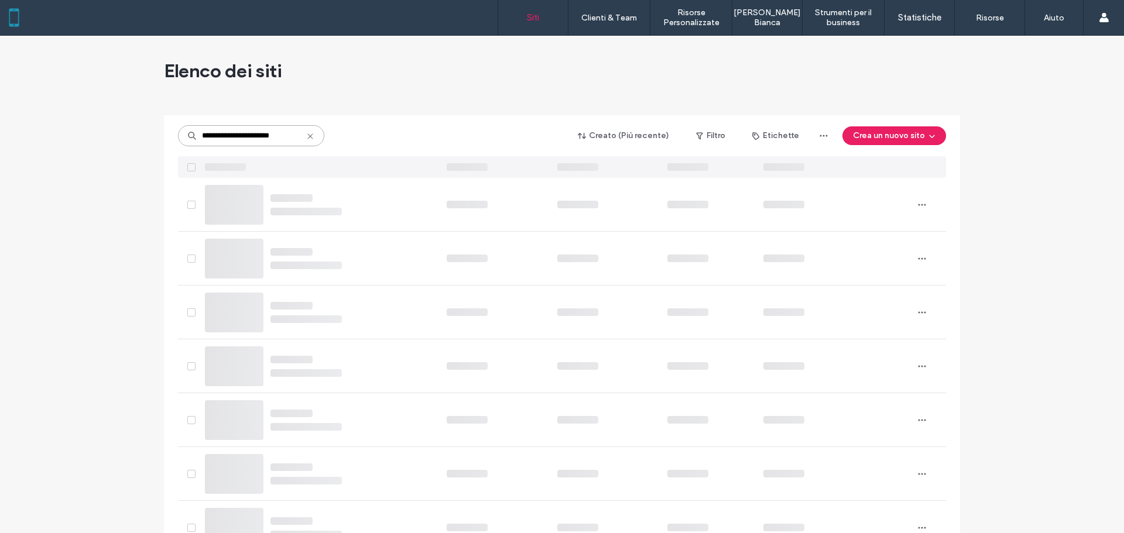
type input "**********"
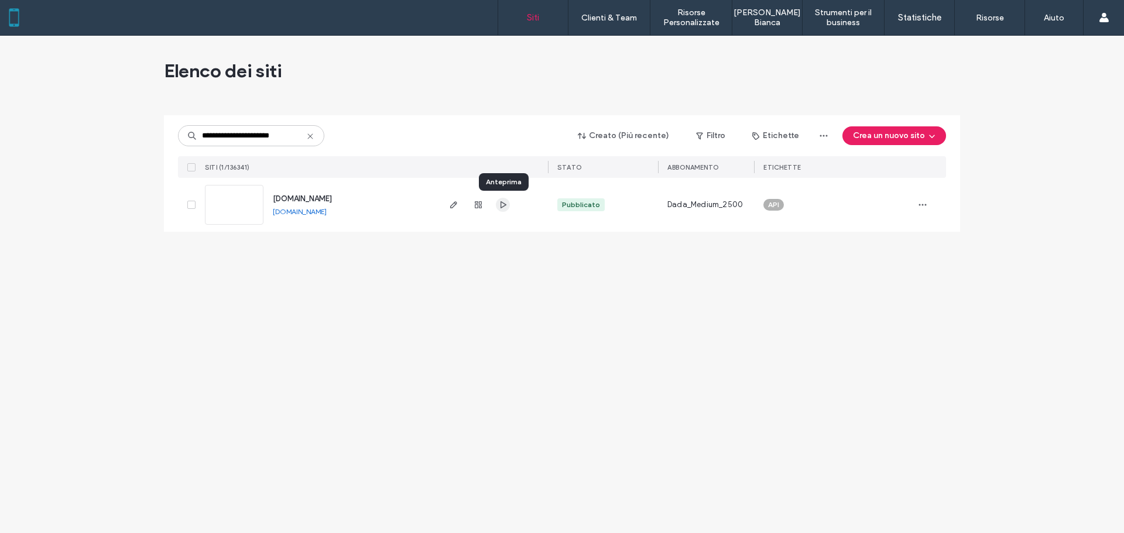
click at [507, 200] on span "button" at bounding box center [503, 205] width 14 height 14
click at [477, 207] on icon "button" at bounding box center [478, 204] width 9 height 9
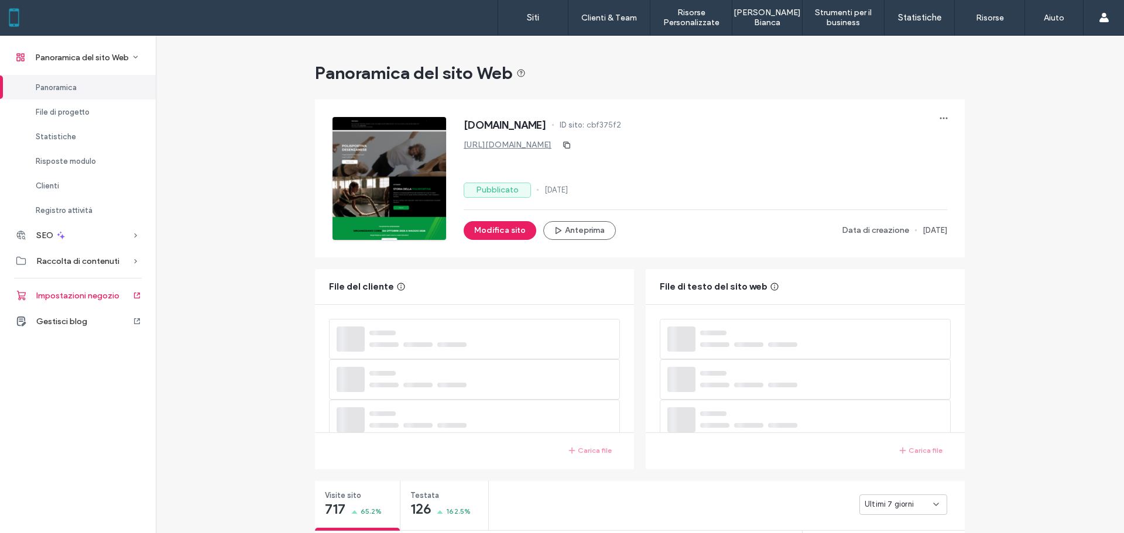
click at [93, 296] on span "Impostazioni negozio" at bounding box center [77, 296] width 83 height 10
